Goal: Communication & Community: Answer question/provide support

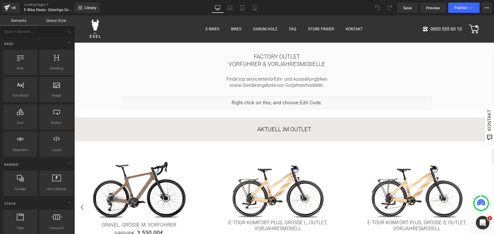
click at [479, 223] on icon "Intercom-Nachrichtendienst öffnen" at bounding box center [481, 222] width 8 height 8
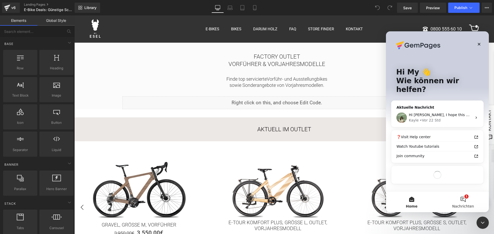
click at [462, 206] on span "Nachrichten" at bounding box center [463, 207] width 22 height 4
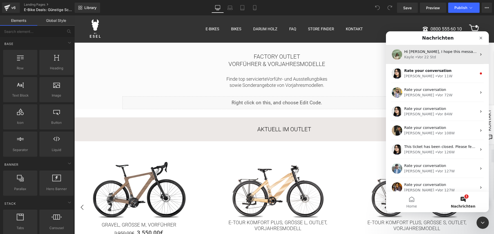
click at [438, 57] on div "Kayle • Vor 22 Std" at bounding box center [440, 57] width 73 height 5
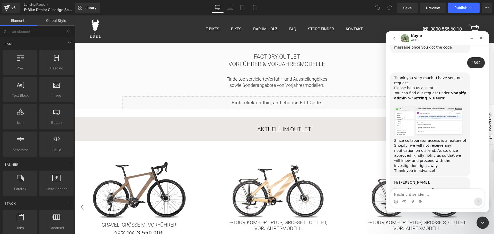
scroll to position [902, 0]
click at [421, 196] on textarea "Nachricht senden..." at bounding box center [437, 193] width 94 height 9
type textarea "should be done now"
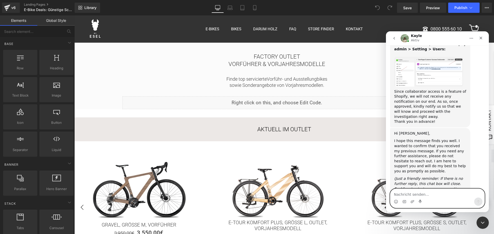
scroll to position [959, 0]
click at [416, 197] on textarea "Nachricht senden..." at bounding box center [437, 193] width 94 height 9
type textarea "d"
type textarea "take your time, i need to do something else anyway"
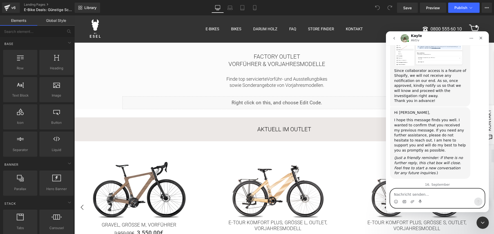
scroll to position [999, 0]
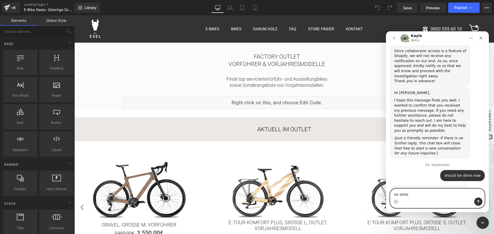
type textarea "no stress"
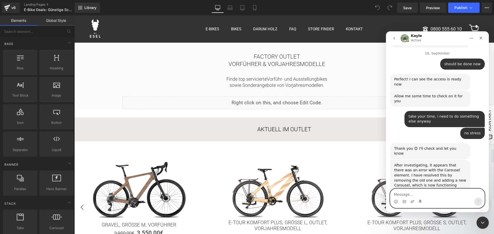
scroll to position [1132, 0]
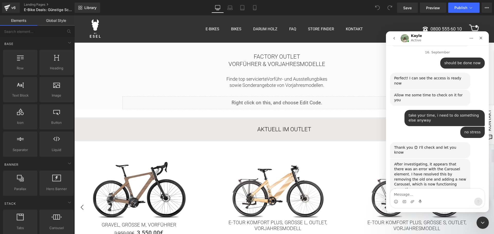
click at [196, 73] on div at bounding box center [247, 109] width 494 height 219
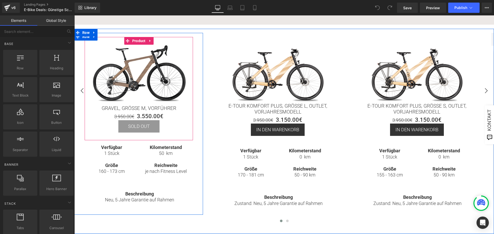
scroll to position [77, 0]
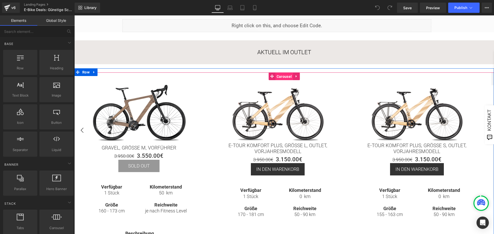
click at [281, 76] on span "Carousel" at bounding box center [284, 77] width 18 height 8
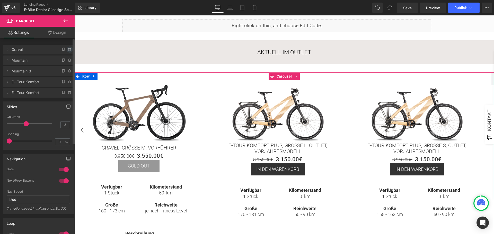
click at [68, 49] on icon at bounding box center [70, 50] width 4 height 4
click at [67, 49] on button "Delete" at bounding box center [64, 50] width 16 height 7
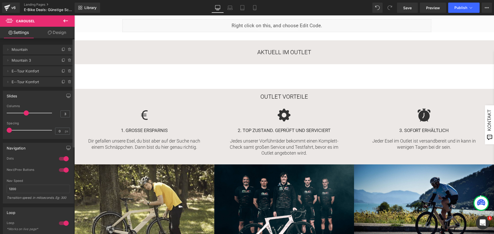
click at [476, 223] on div "Intercom-Nachrichtendienst öffnen" at bounding box center [481, 222] width 17 height 17
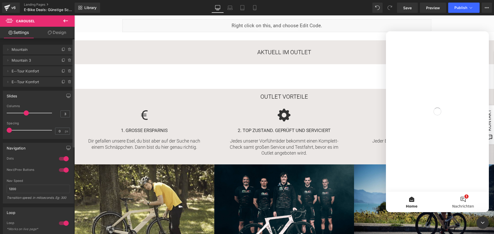
click at [468, 207] on span "Nachrichten" at bounding box center [463, 207] width 22 height 4
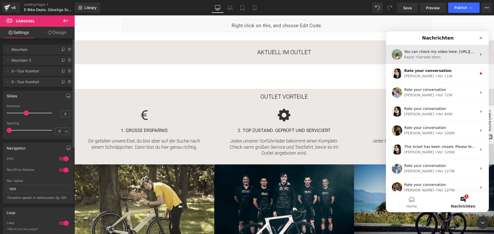
click at [419, 58] on div "• Gerade eben" at bounding box center [427, 57] width 25 height 5
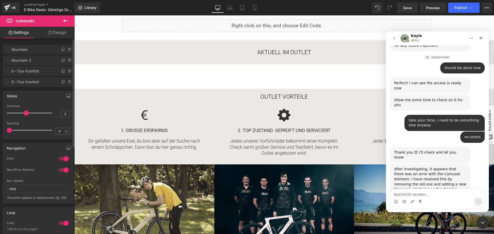
scroll to position [1112, 0]
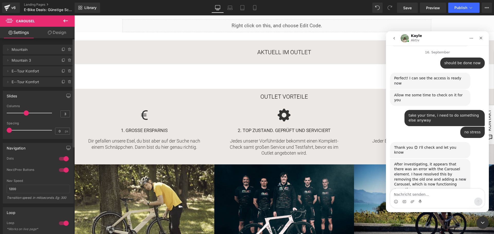
click at [415, 199] on div "Intercom Messenger" at bounding box center [437, 202] width 94 height 8
click at [415, 197] on textarea "Nachricht senden..." at bounding box center [437, 193] width 94 height 9
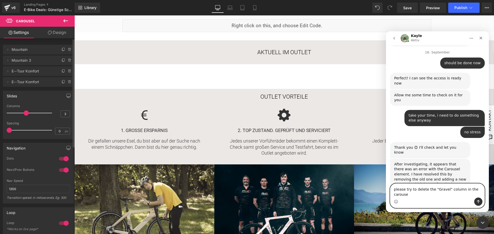
type textarea "please try to delete the "Gravel" column in the carousel"
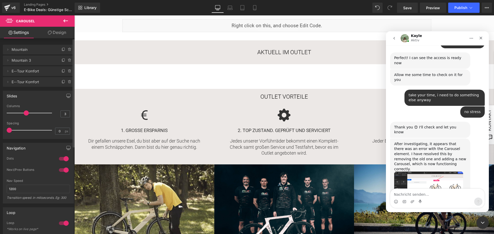
click at [430, 213] on link "[URL][DOMAIN_NAME]" at bounding box center [426, 217] width 64 height 9
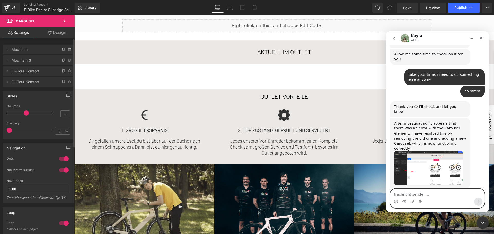
click at [412, 194] on textarea "Nachricht senden..." at bounding box center [437, 193] width 94 height 9
type textarea "you deleted the row"
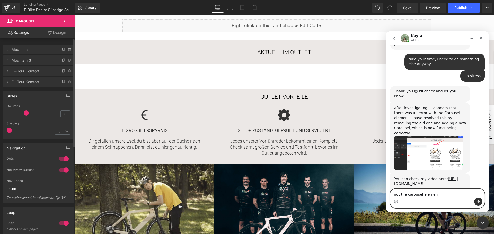
type textarea "not the carousel element"
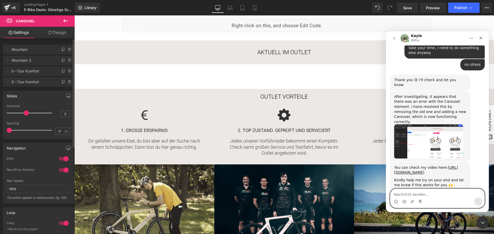
scroll to position [1179, 0]
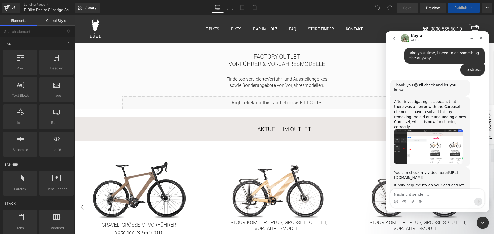
scroll to position [1174, 0]
drag, startPoint x: 160, startPoint y: 171, endPoint x: 86, endPoint y: 156, distance: 75.9
click at [160, 171] on div at bounding box center [247, 109] width 494 height 219
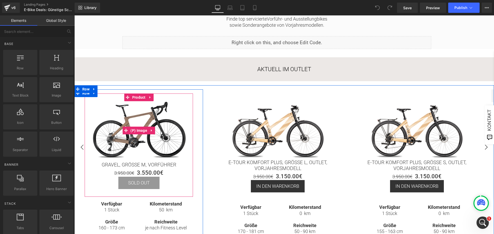
scroll to position [77, 0]
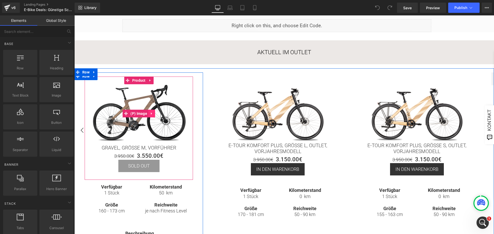
click at [152, 115] on icon at bounding box center [152, 114] width 4 height 4
click at [167, 93] on img at bounding box center [138, 113] width 103 height 58
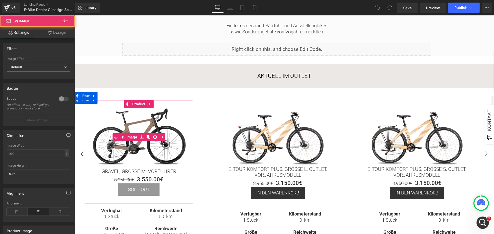
scroll to position [51, 0]
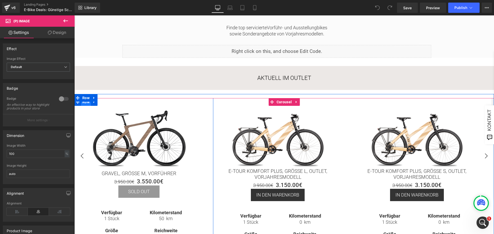
click at [85, 103] on span "Row" at bounding box center [86, 102] width 10 height 8
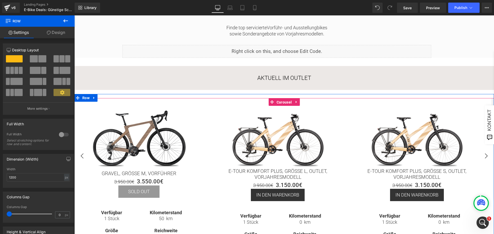
click at [283, 102] on span "Carousel" at bounding box center [284, 102] width 18 height 8
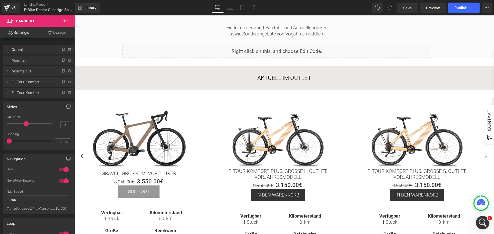
click at [477, 223] on div "Intercom-Nachrichtendienst öffnen" at bounding box center [481, 222] width 17 height 17
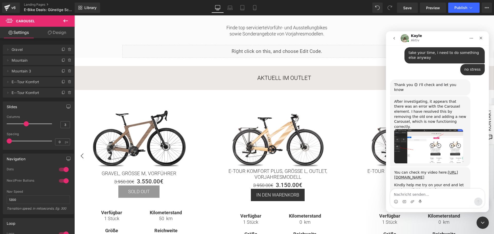
click at [422, 195] on textarea "Nachricht senden..." at bounding box center [437, 193] width 94 height 9
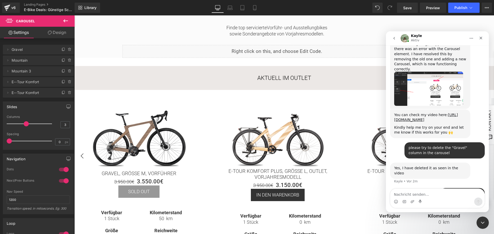
scroll to position [1212, 0]
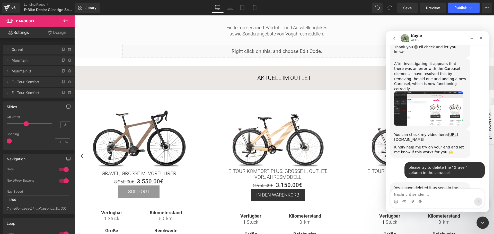
click at [15, 50] on div at bounding box center [247, 109] width 494 height 219
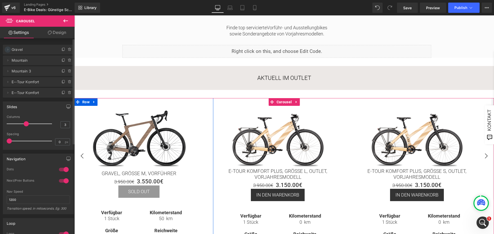
scroll to position [1232, 0]
click at [9, 49] on icon at bounding box center [8, 50] width 4 height 4
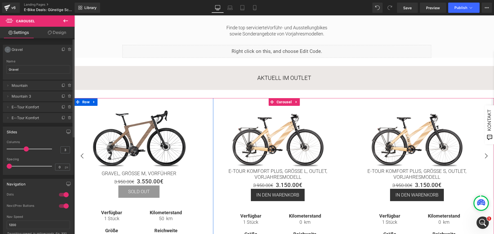
click at [9, 49] on icon at bounding box center [8, 50] width 4 height 4
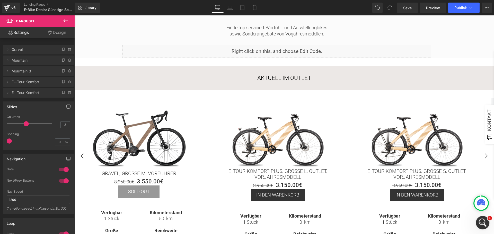
click at [478, 222] on icon "Intercom-Nachrichtendienst öffnen" at bounding box center [481, 222] width 8 height 8
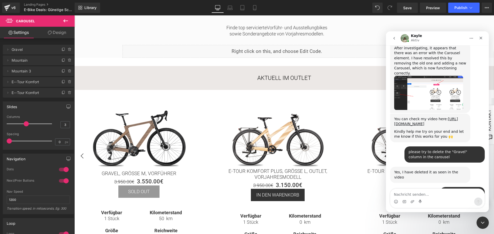
scroll to position [1227, 0]
click at [440, 194] on textarea "Nachricht senden..." at bounding box center [437, 193] width 94 height 9
type textarea "thank you"
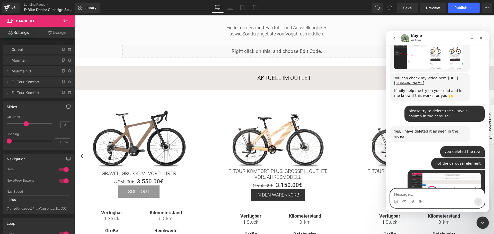
scroll to position [1301, 0]
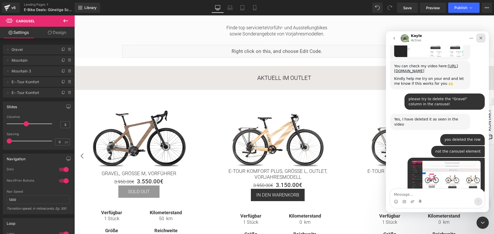
click at [481, 37] on icon "Schließen" at bounding box center [480, 38] width 3 height 3
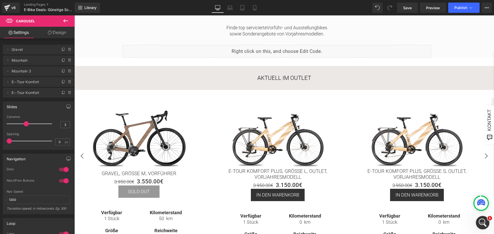
click at [485, 222] on icon "Intercom-Nachrichtendienst öffnen" at bounding box center [481, 222] width 8 height 8
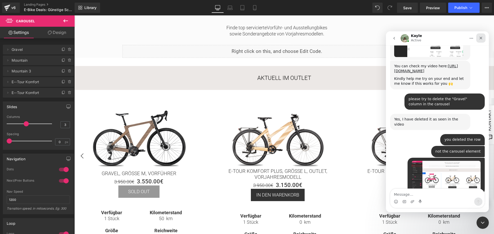
click at [480, 38] on icon "Schließen" at bounding box center [480, 38] width 3 height 3
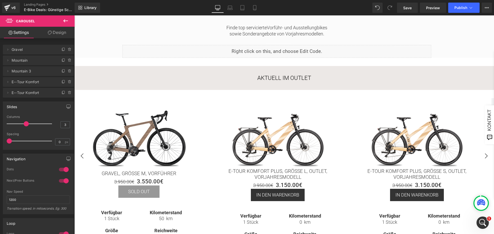
scroll to position [1321, 0]
click at [482, 226] on div "Intercom-Nachrichtendienst öffnen" at bounding box center [481, 222] width 17 height 17
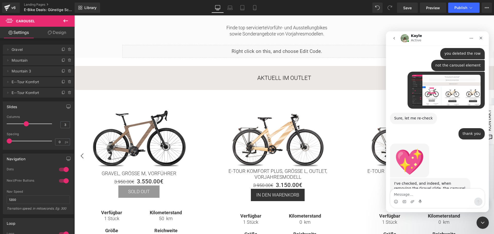
scroll to position [1367, 0]
